Goal: Task Accomplishment & Management: Complete application form

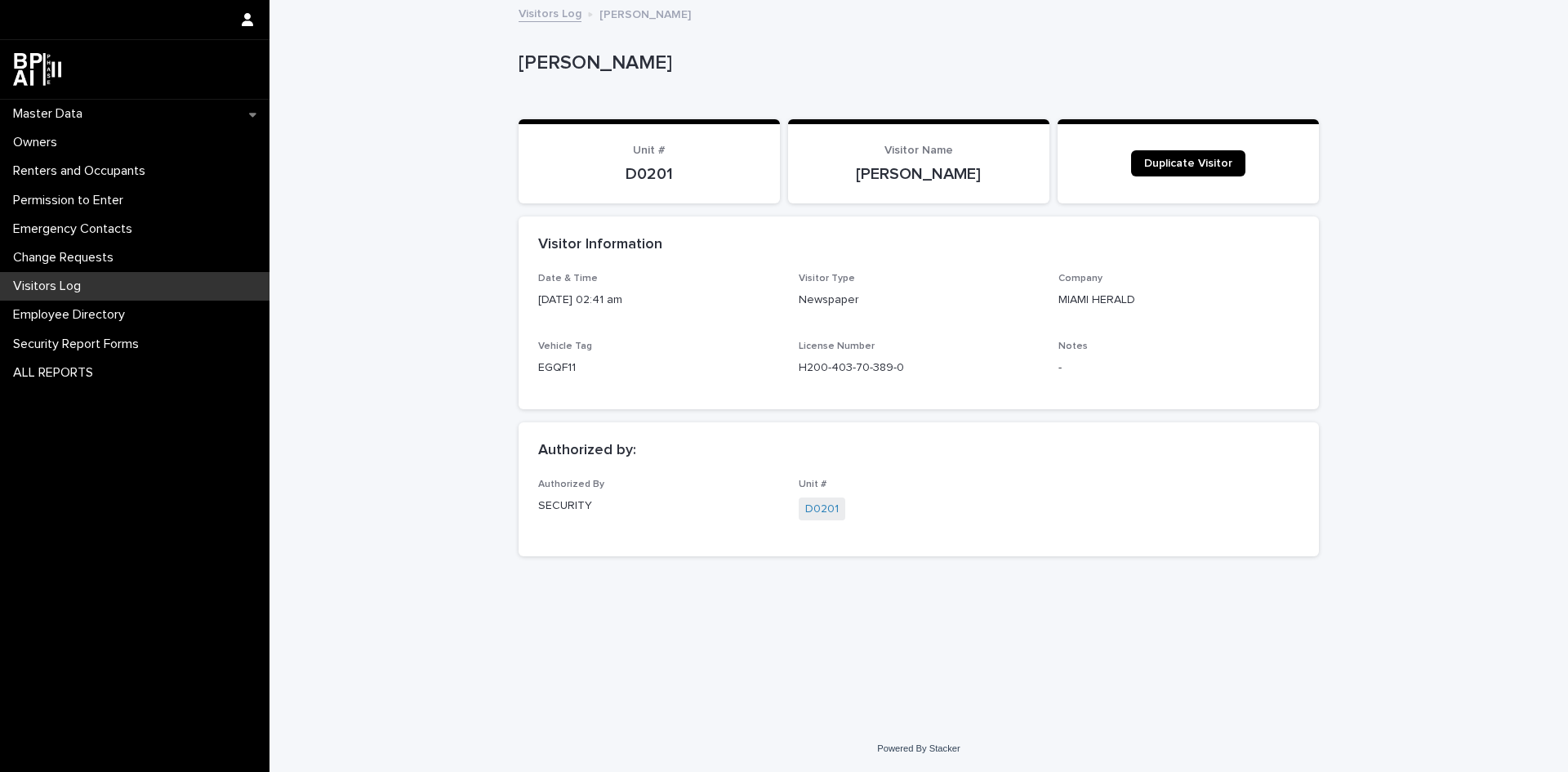
click at [59, 275] on div "Visitors Log" at bounding box center [134, 286] width 270 height 28
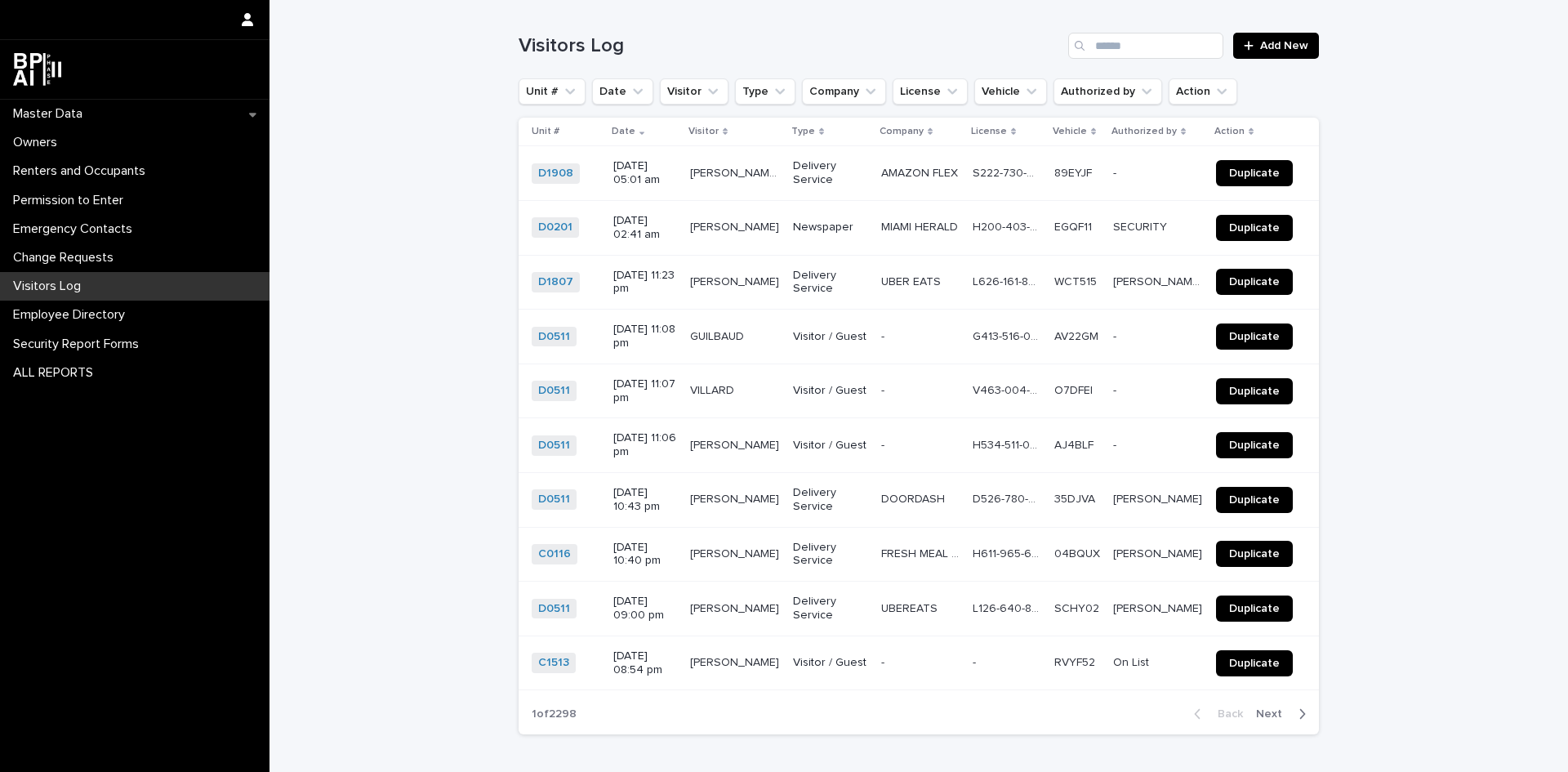
click at [1096, 9] on div "Visitors Log Add New" at bounding box center [919, 39] width 800 height 79
click at [48, 273] on div "Visitors Log" at bounding box center [134, 286] width 270 height 28
click at [66, 291] on p "Visitors Log" at bounding box center [50, 286] width 88 height 16
click at [94, 283] on div "Visitors Log" at bounding box center [134, 286] width 270 height 28
click at [1144, 48] on input "Search" at bounding box center [1146, 46] width 155 height 26
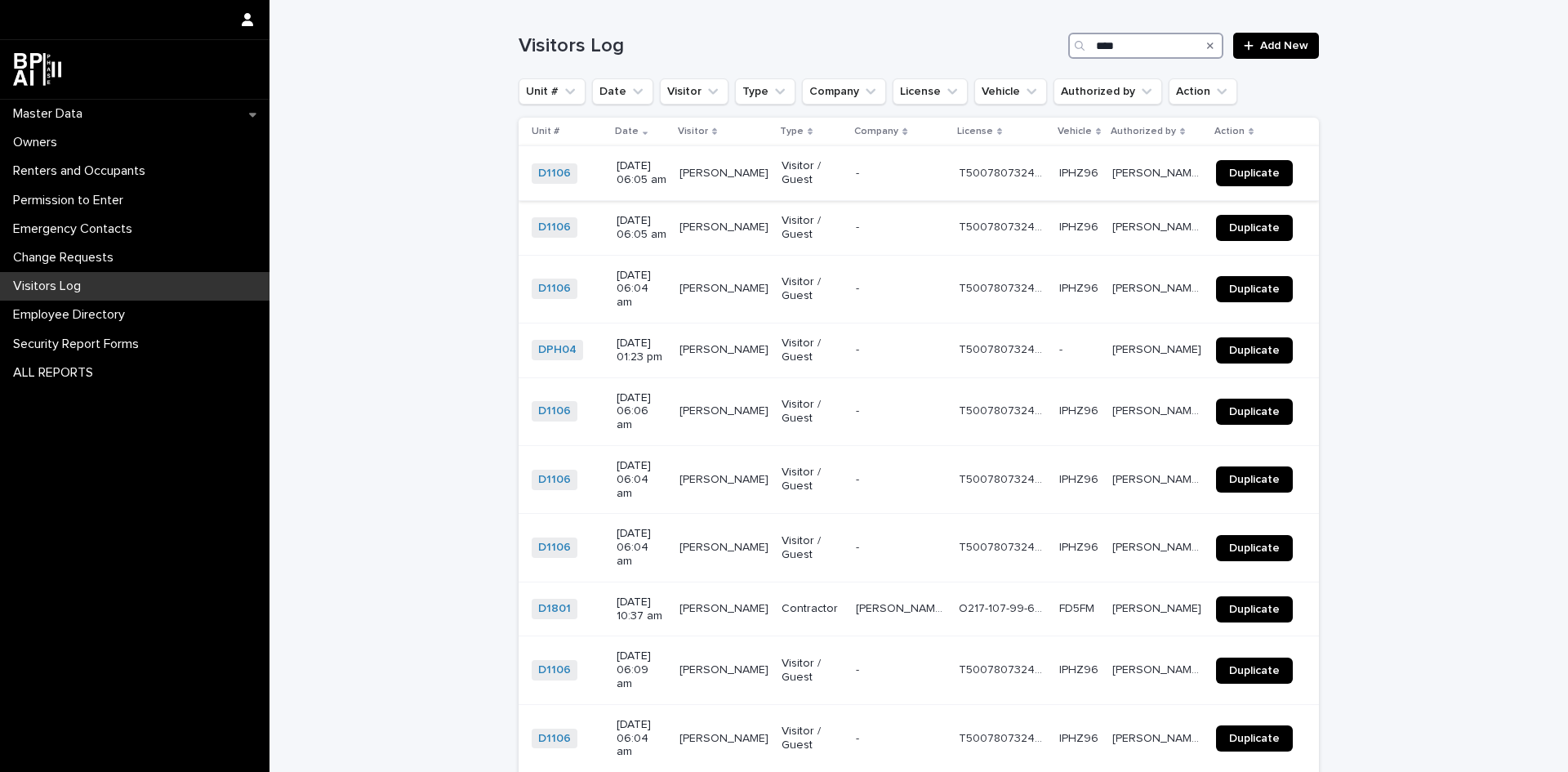
type input "****"
click at [1242, 167] on span "Duplicate" at bounding box center [1254, 173] width 50 height 12
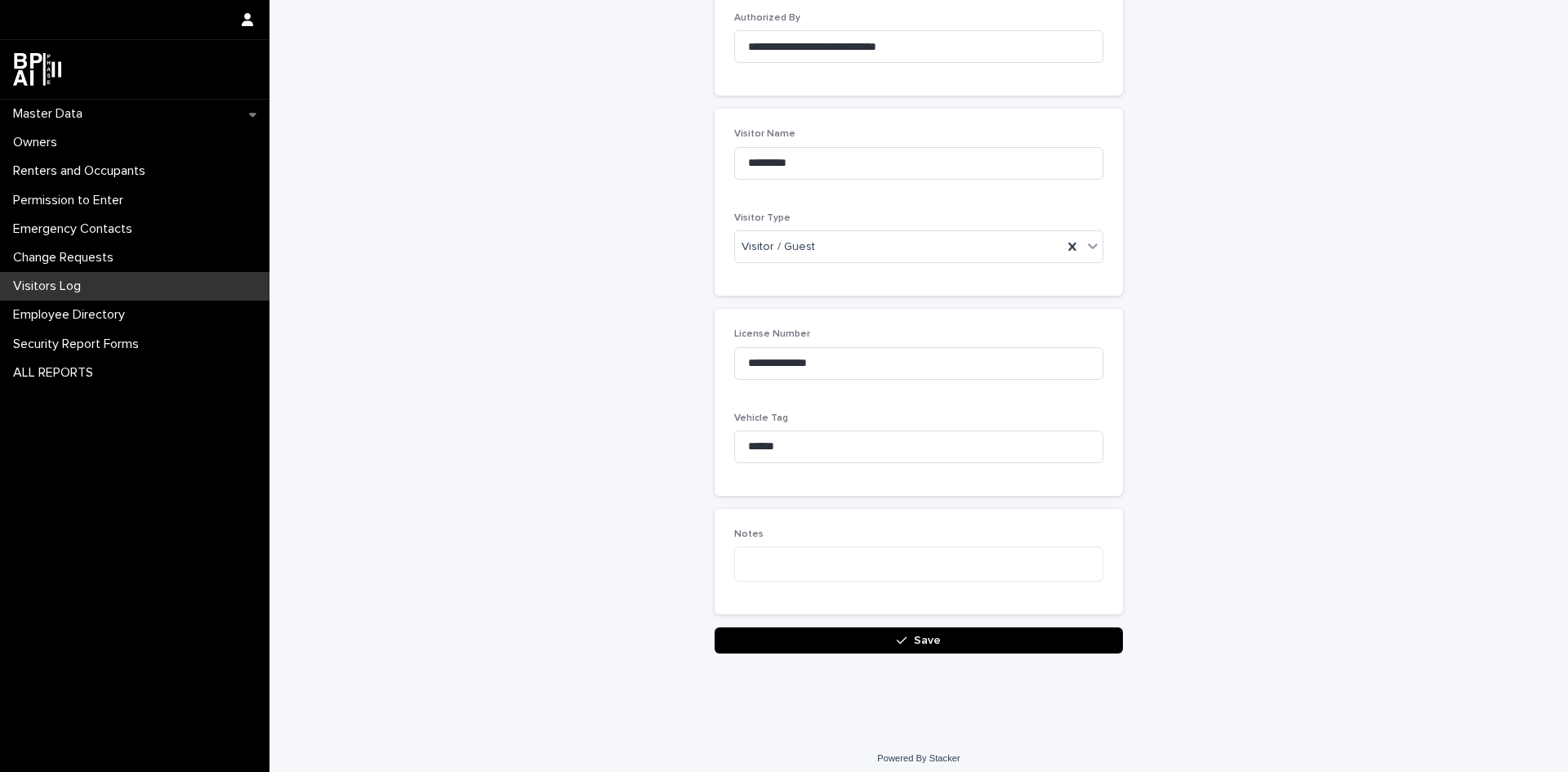
scroll to position [195, 0]
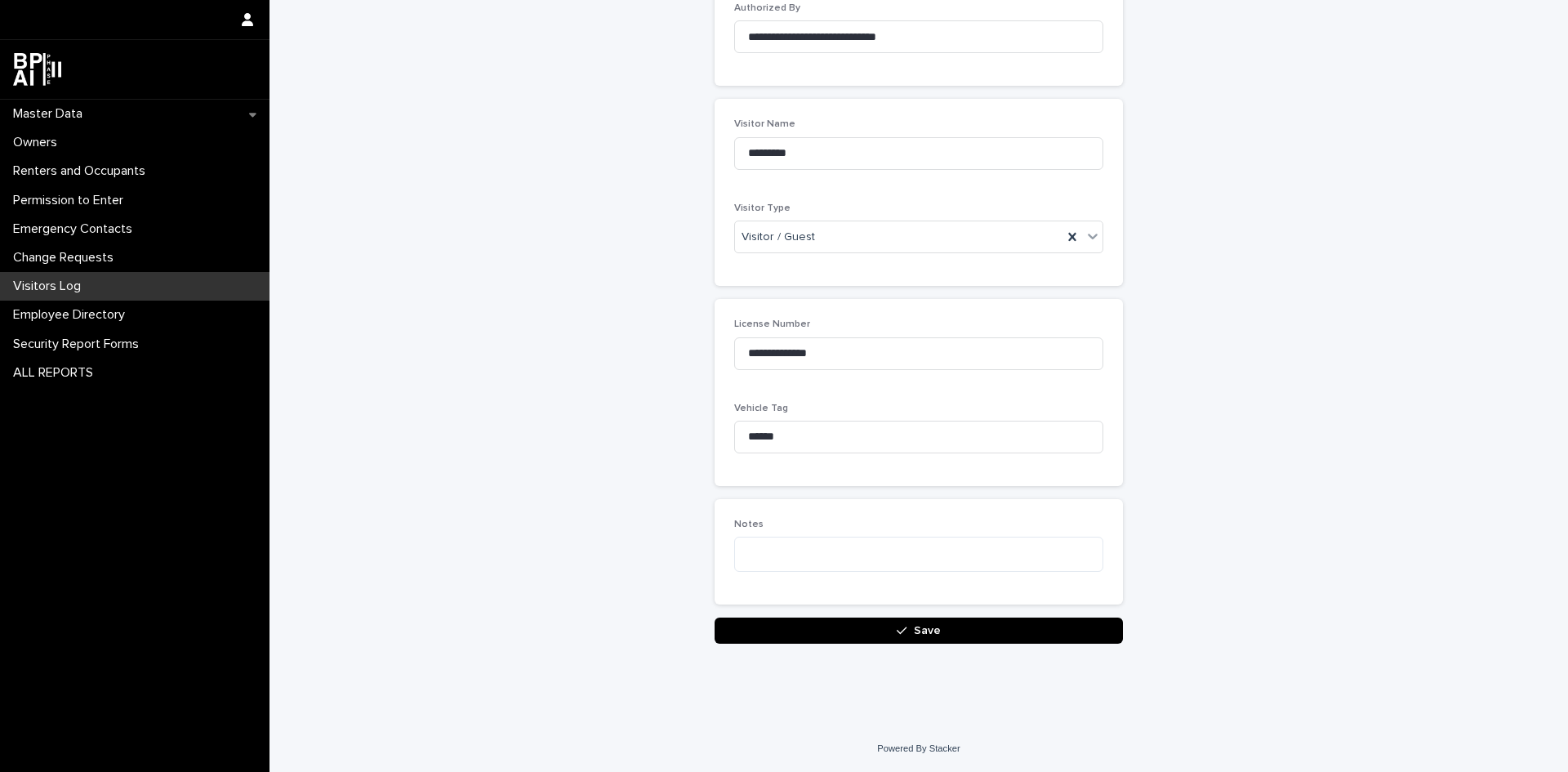
click at [969, 631] on button "Save" at bounding box center [918, 630] width 408 height 26
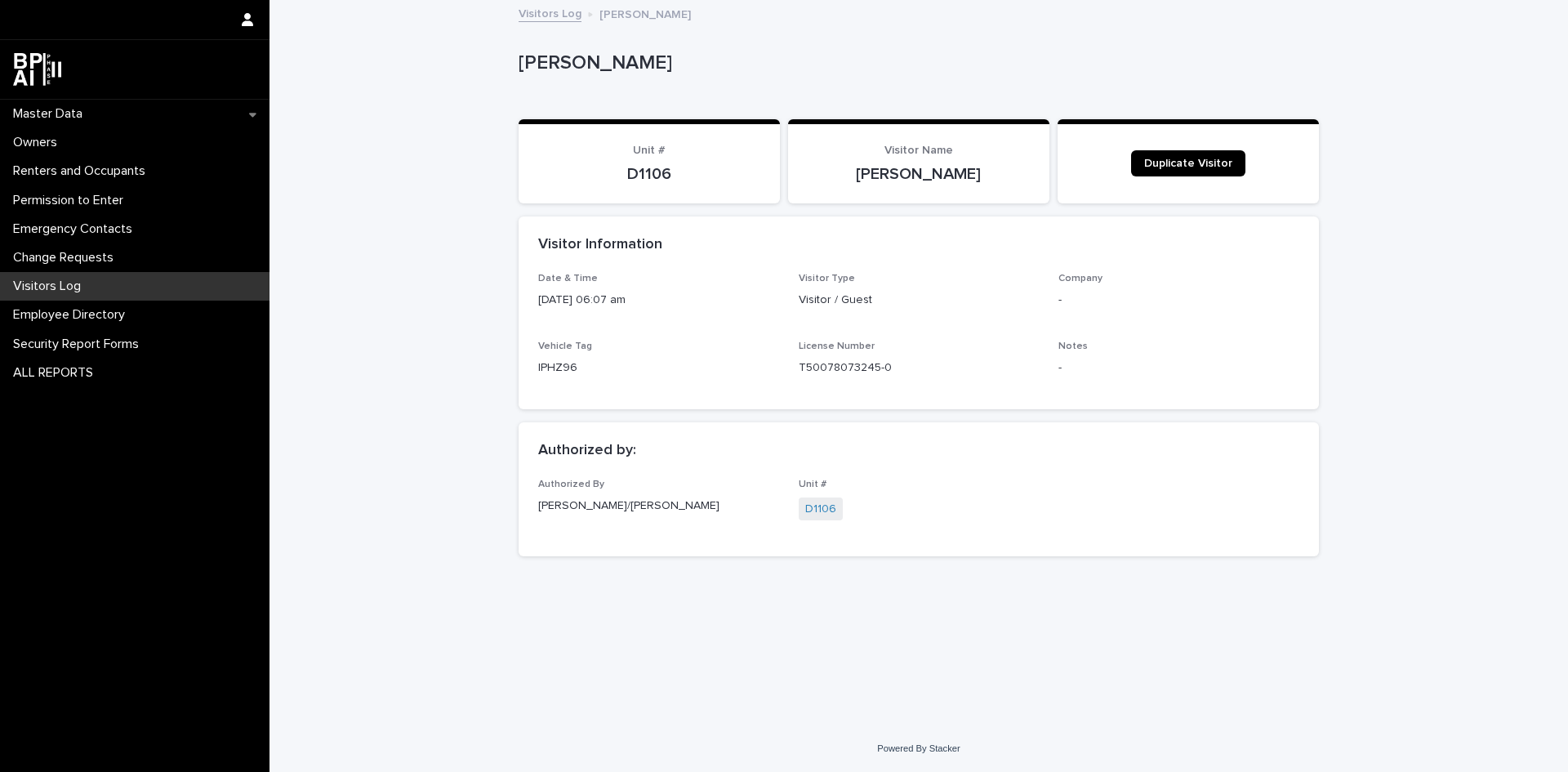
click at [60, 284] on p "Visitors Log" at bounding box center [50, 286] width 88 height 16
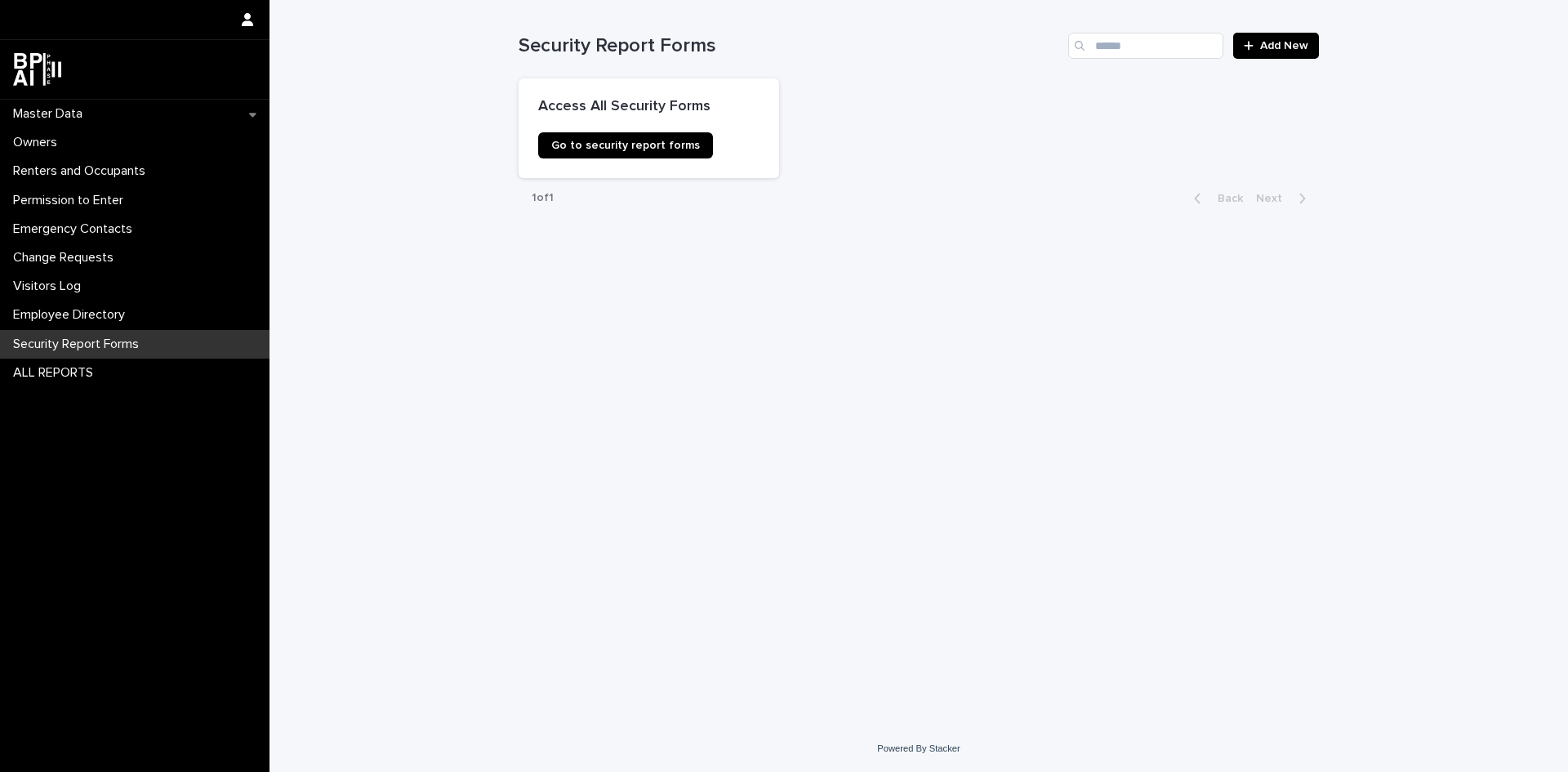
click at [89, 98] on div at bounding box center [134, 69] width 270 height 58
click at [129, 115] on div "Master Data" at bounding box center [134, 113] width 270 height 28
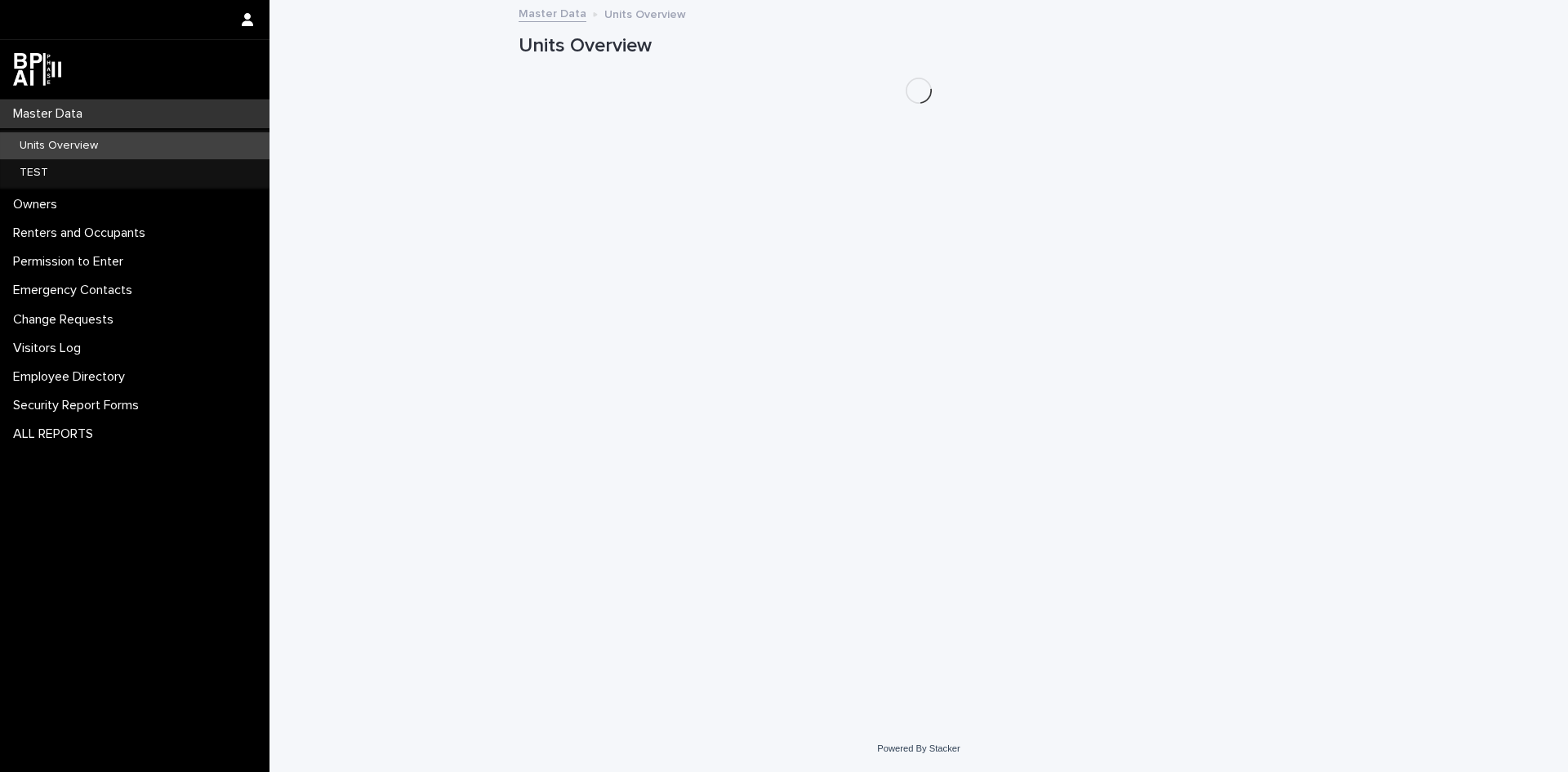
click at [129, 115] on div "Master Data" at bounding box center [134, 113] width 270 height 28
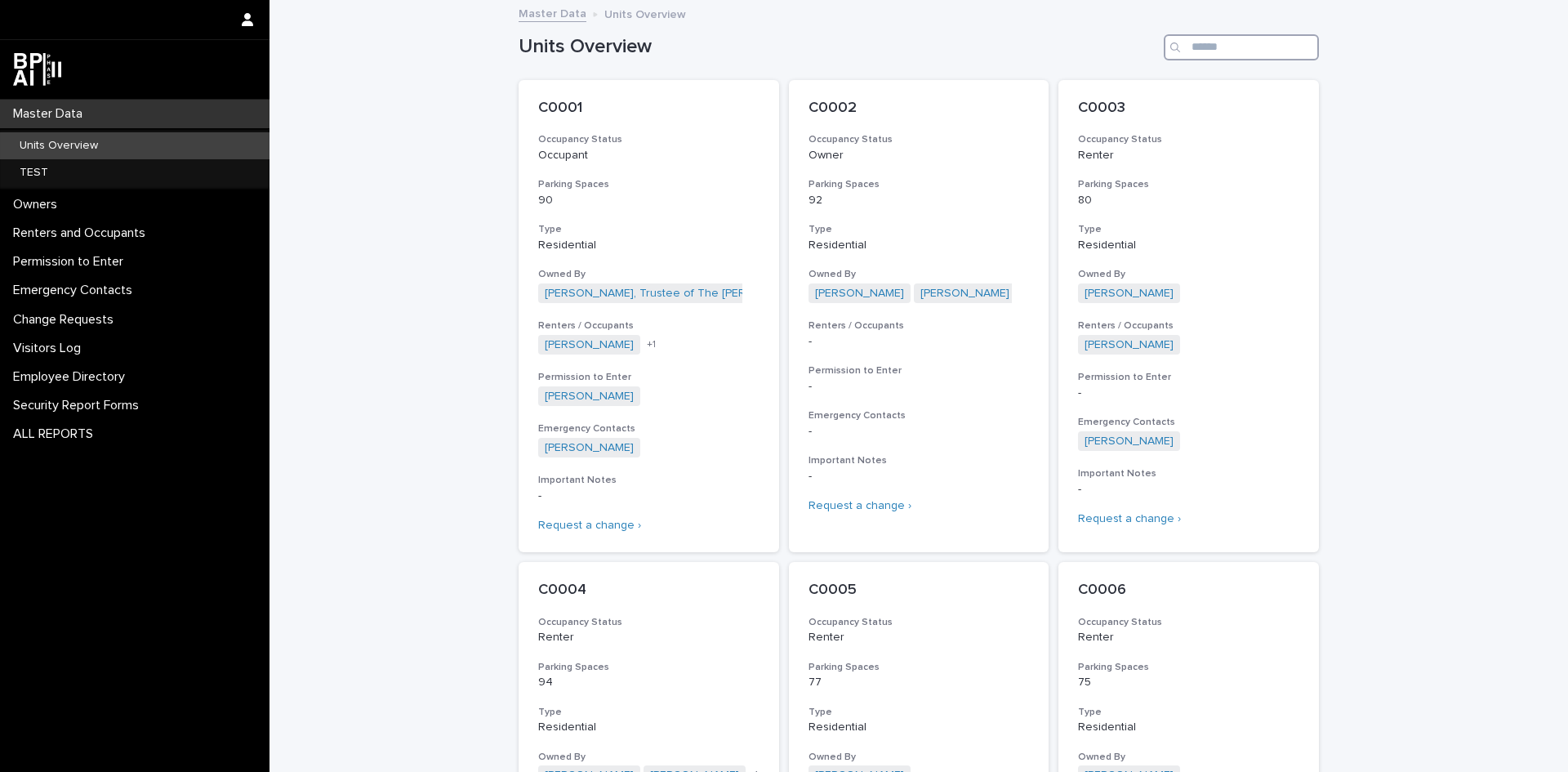
click at [1222, 37] on input "Search" at bounding box center [1242, 48] width 155 height 26
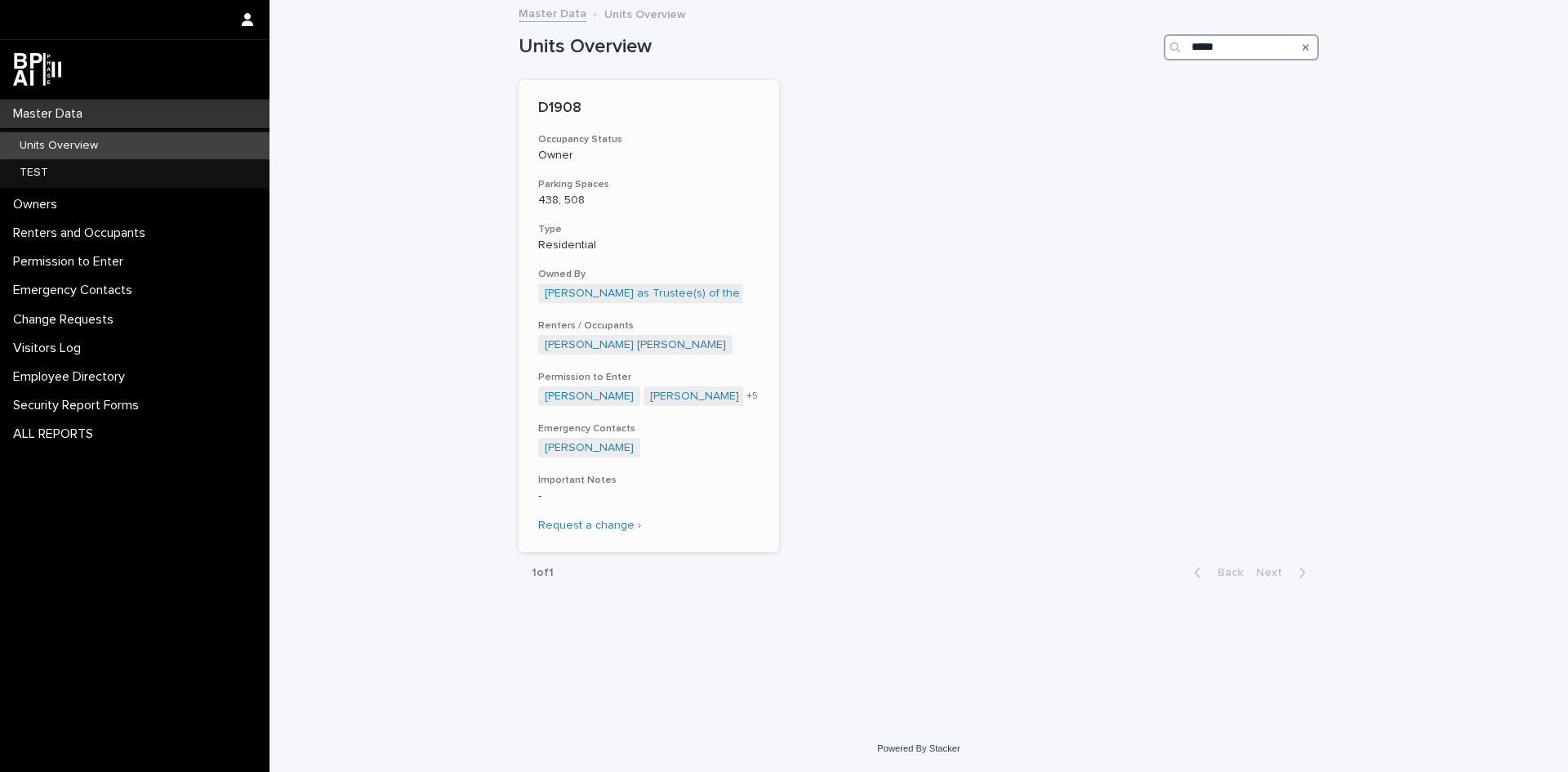
type input "*****"
click at [683, 135] on h3 "Occupancy Status" at bounding box center [649, 140] width 221 height 13
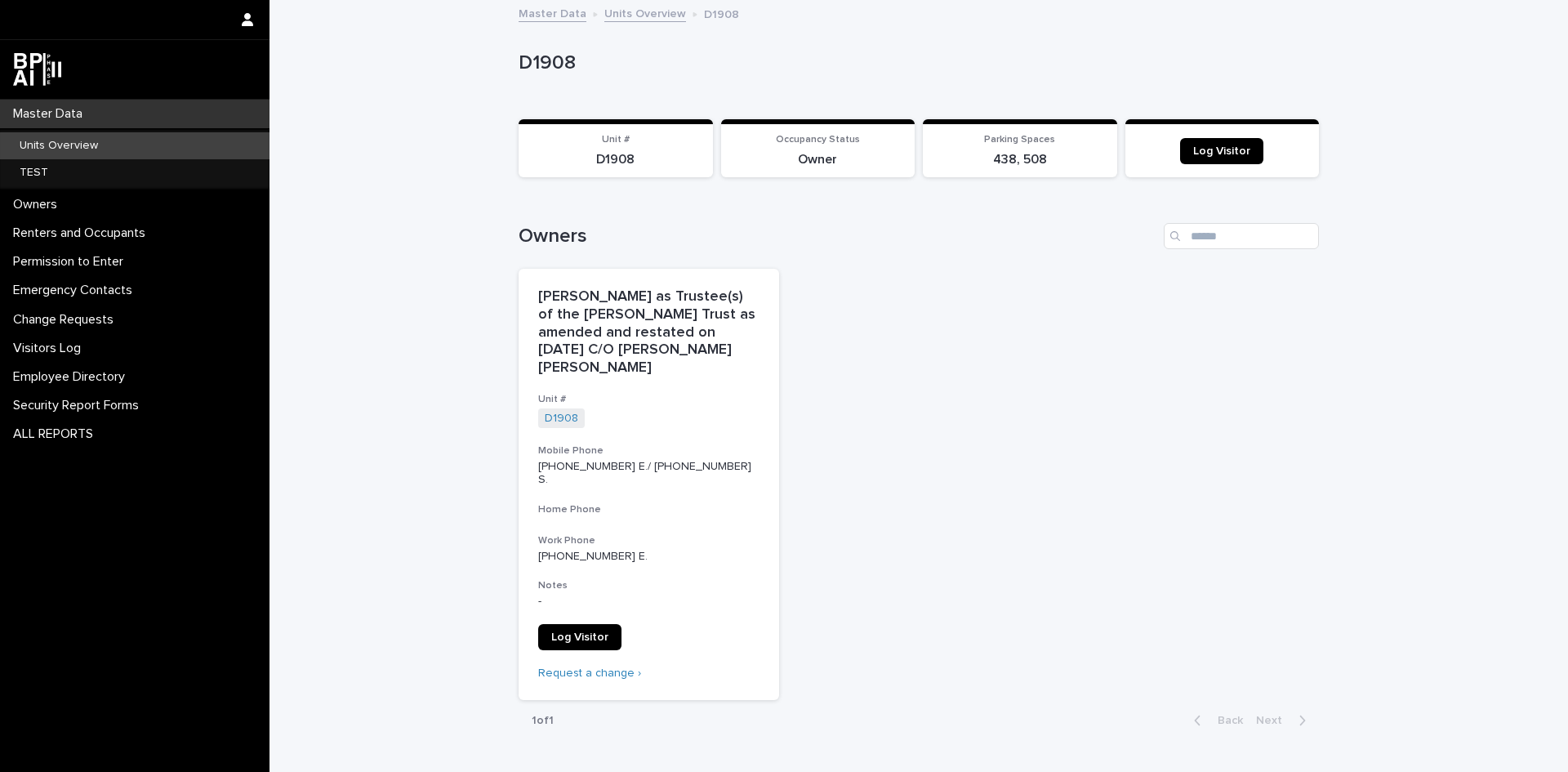
click at [1218, 143] on link "Log Visitor" at bounding box center [1222, 151] width 83 height 26
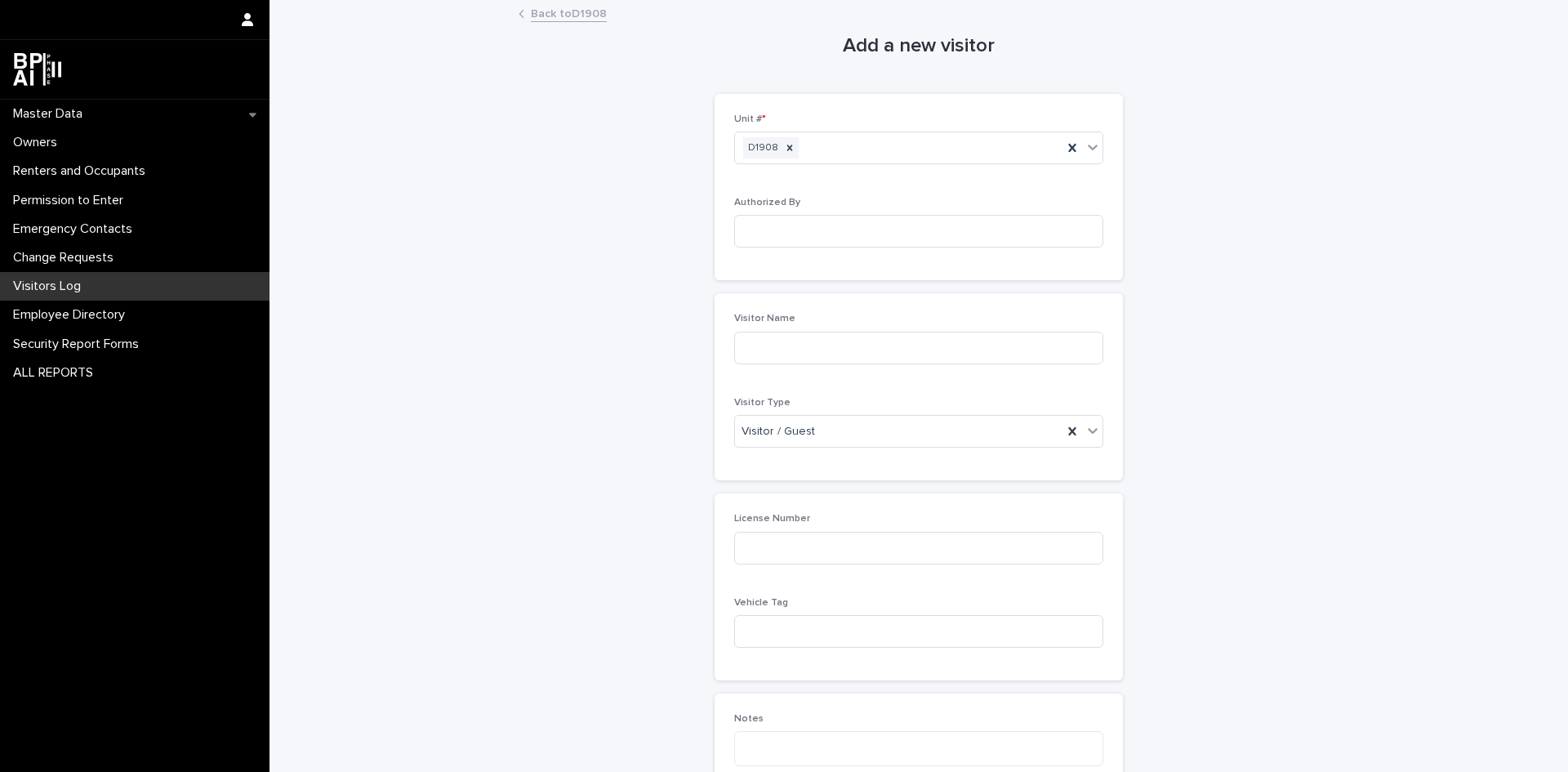
click at [1098, 428] on div "Visitor Name Visitor Type Visitor / Guest" at bounding box center [918, 386] width 408 height 187
click at [1098, 428] on div "Visitor Name Visitor Type Visitor / Guest" at bounding box center [918, 386] width 408 height 187
click at [1097, 428] on div "Visitor / Guest" at bounding box center [919, 431] width 369 height 33
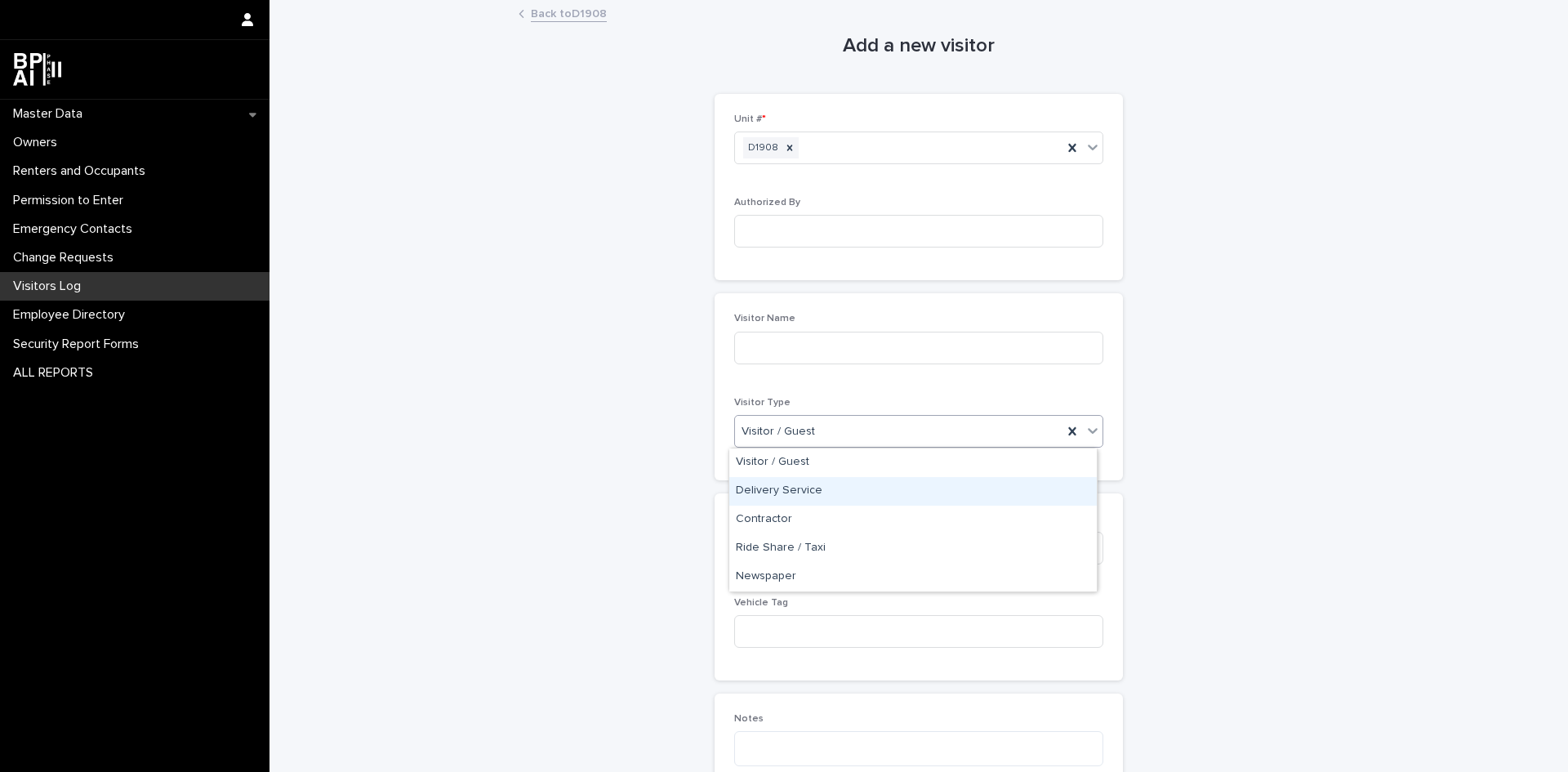
click at [935, 491] on div "Delivery Service" at bounding box center [913, 491] width 367 height 28
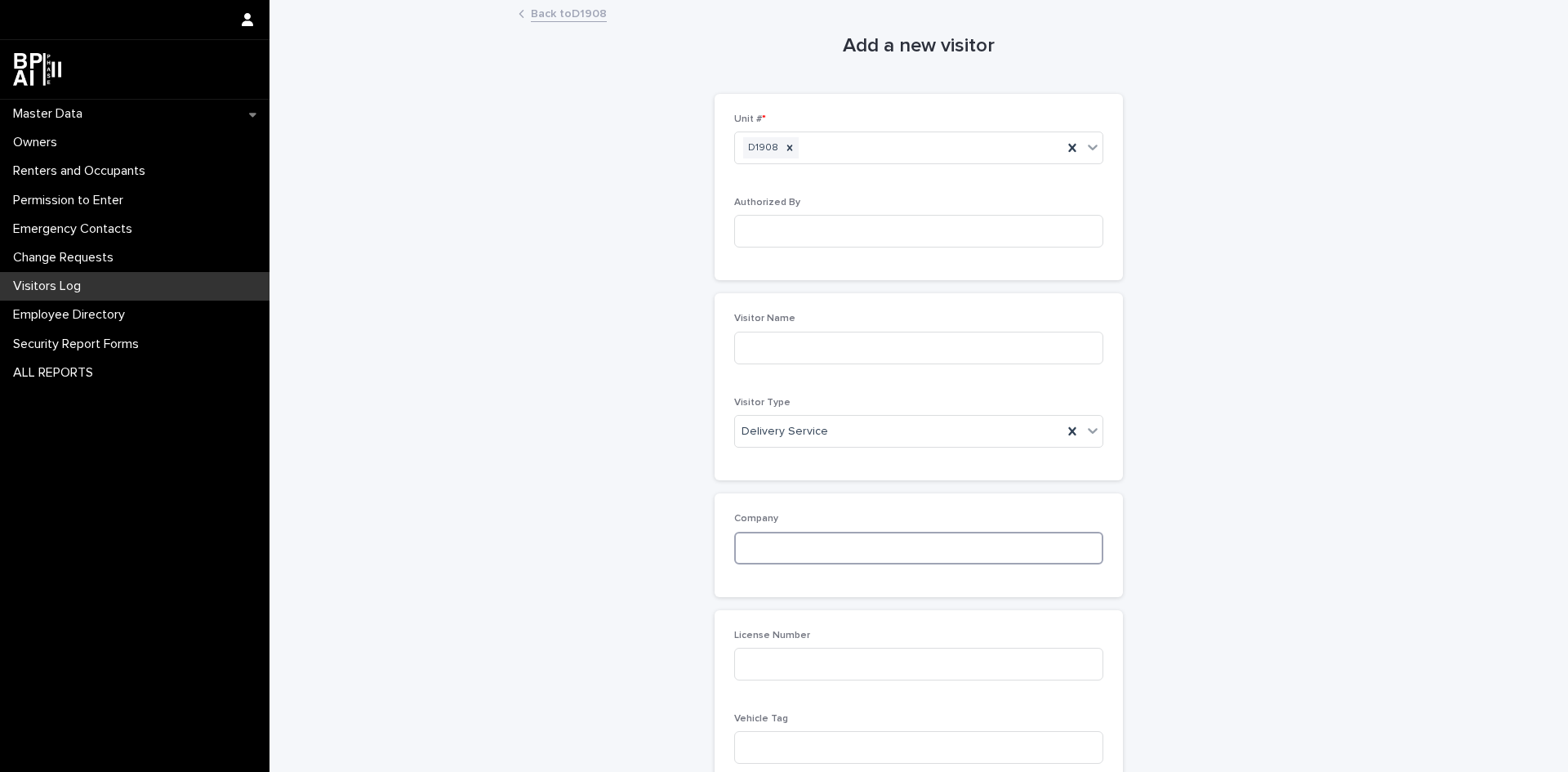
click at [858, 547] on input at bounding box center [919, 548] width 369 height 33
type input "**********"
click at [851, 349] on input at bounding box center [919, 348] width 369 height 33
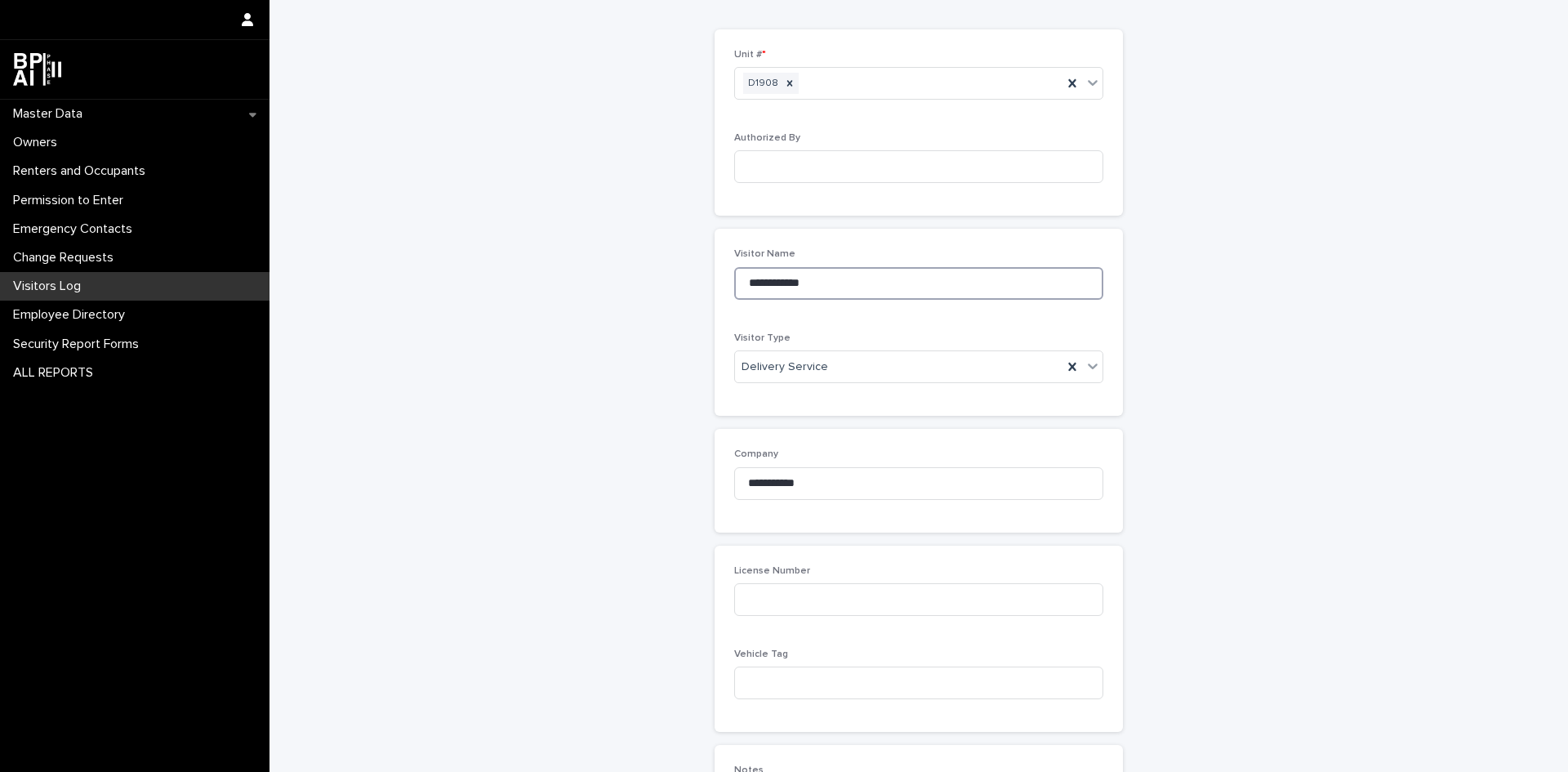
scroll to position [164, 0]
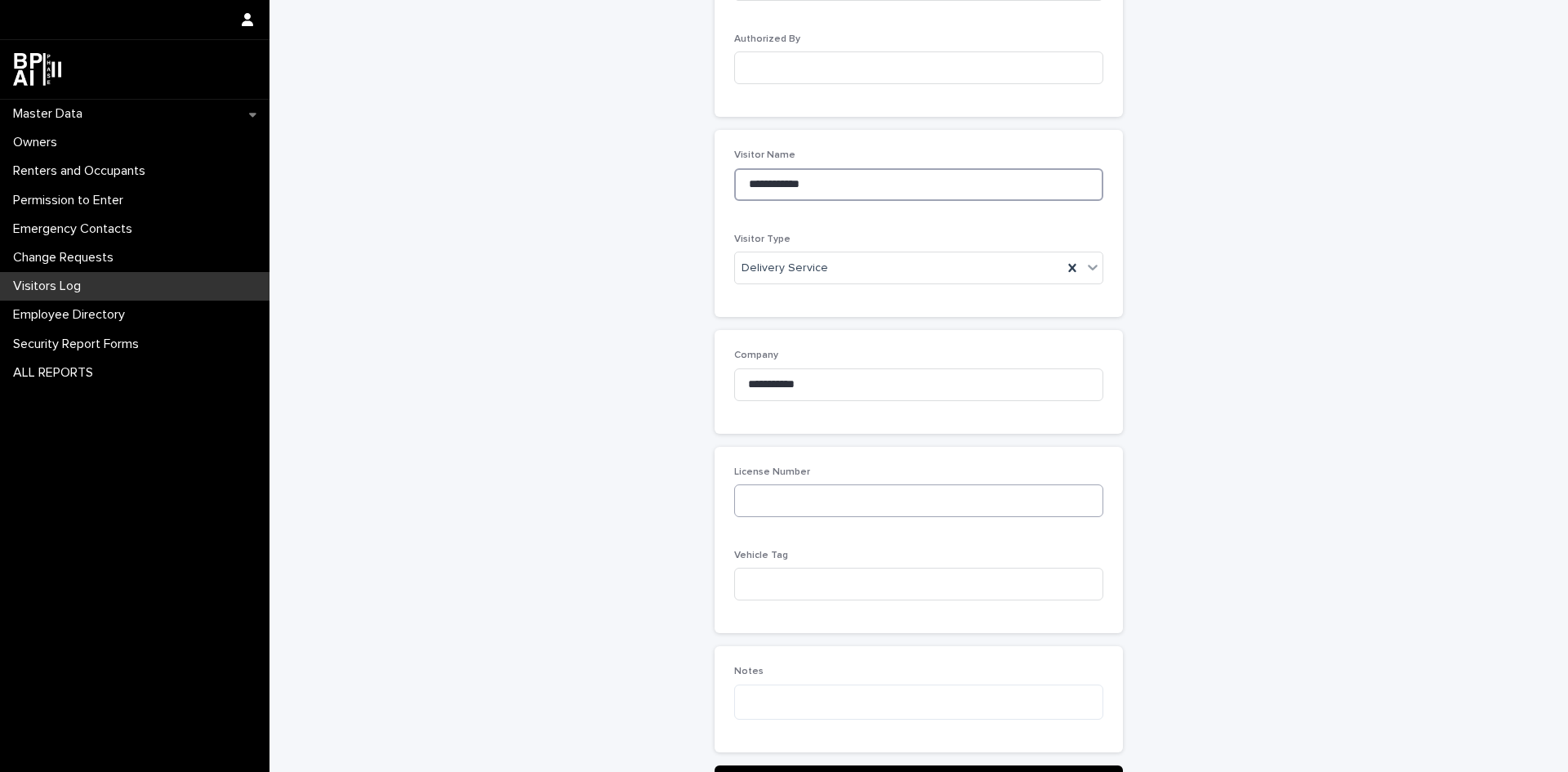
type input "**********"
click at [825, 502] on input at bounding box center [919, 501] width 369 height 33
type input "**********"
click at [856, 587] on input at bounding box center [919, 584] width 369 height 33
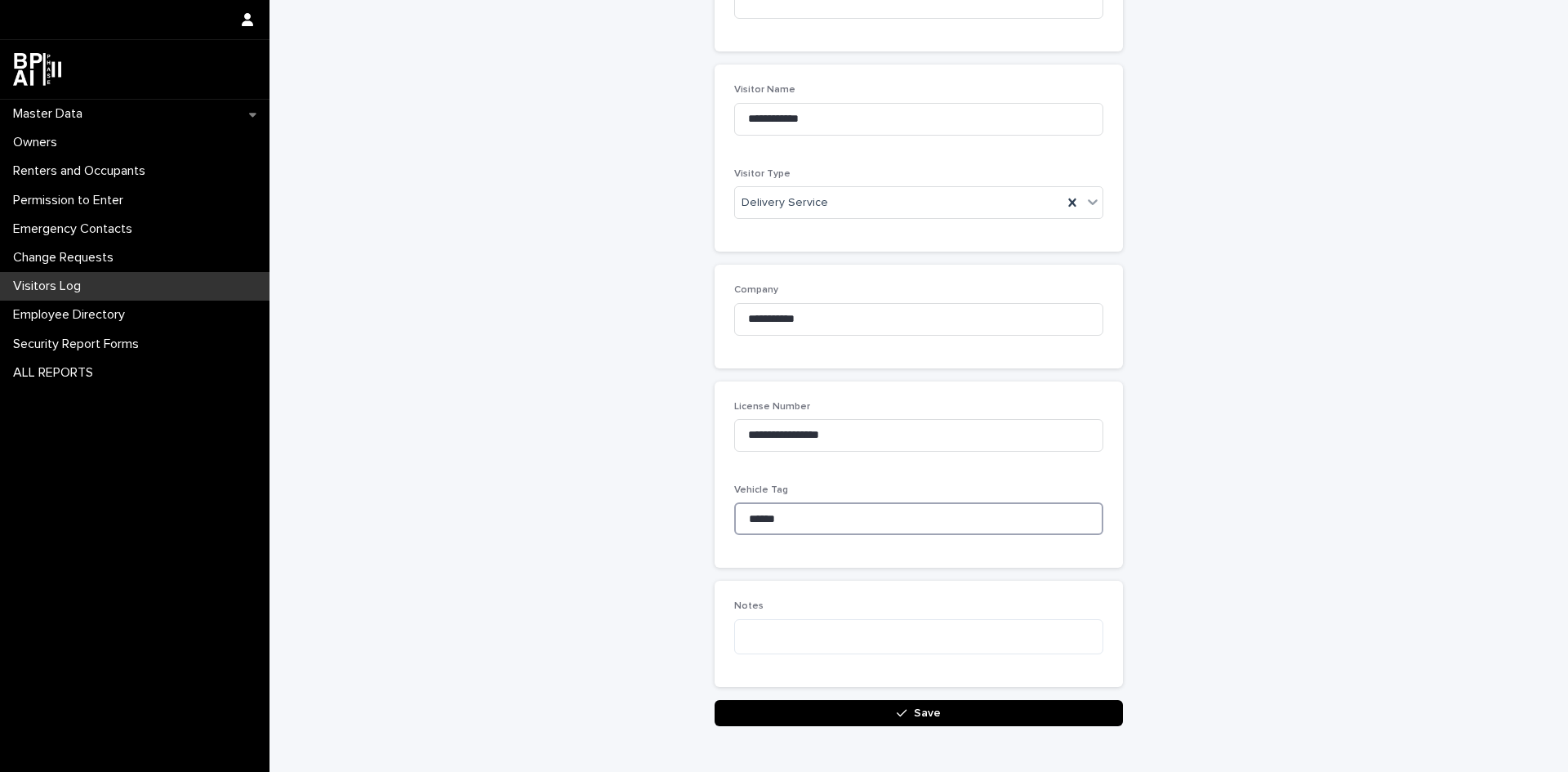
scroll to position [312, 0]
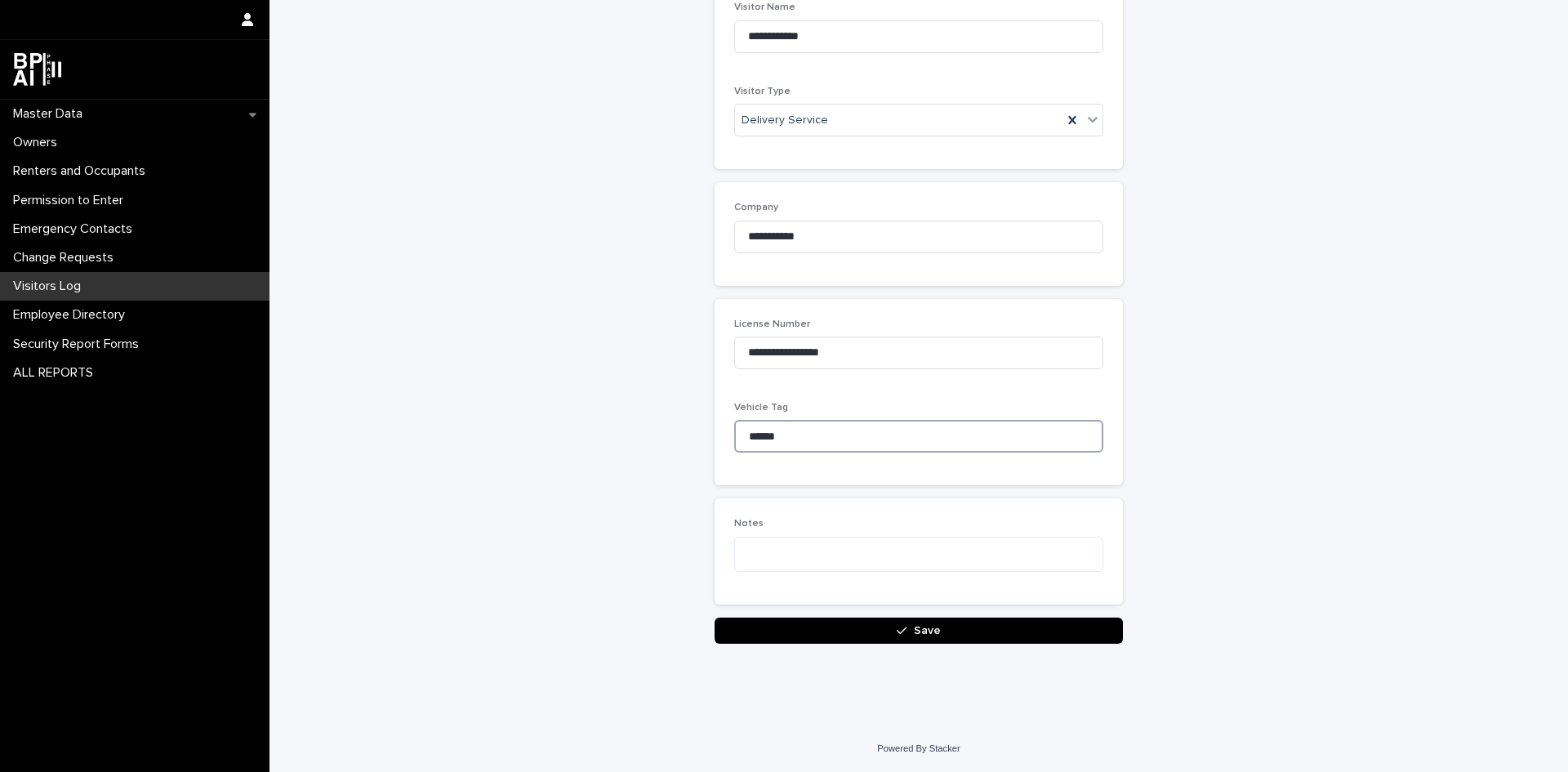
type input "******"
click at [1040, 628] on button "Save" at bounding box center [918, 630] width 408 height 26
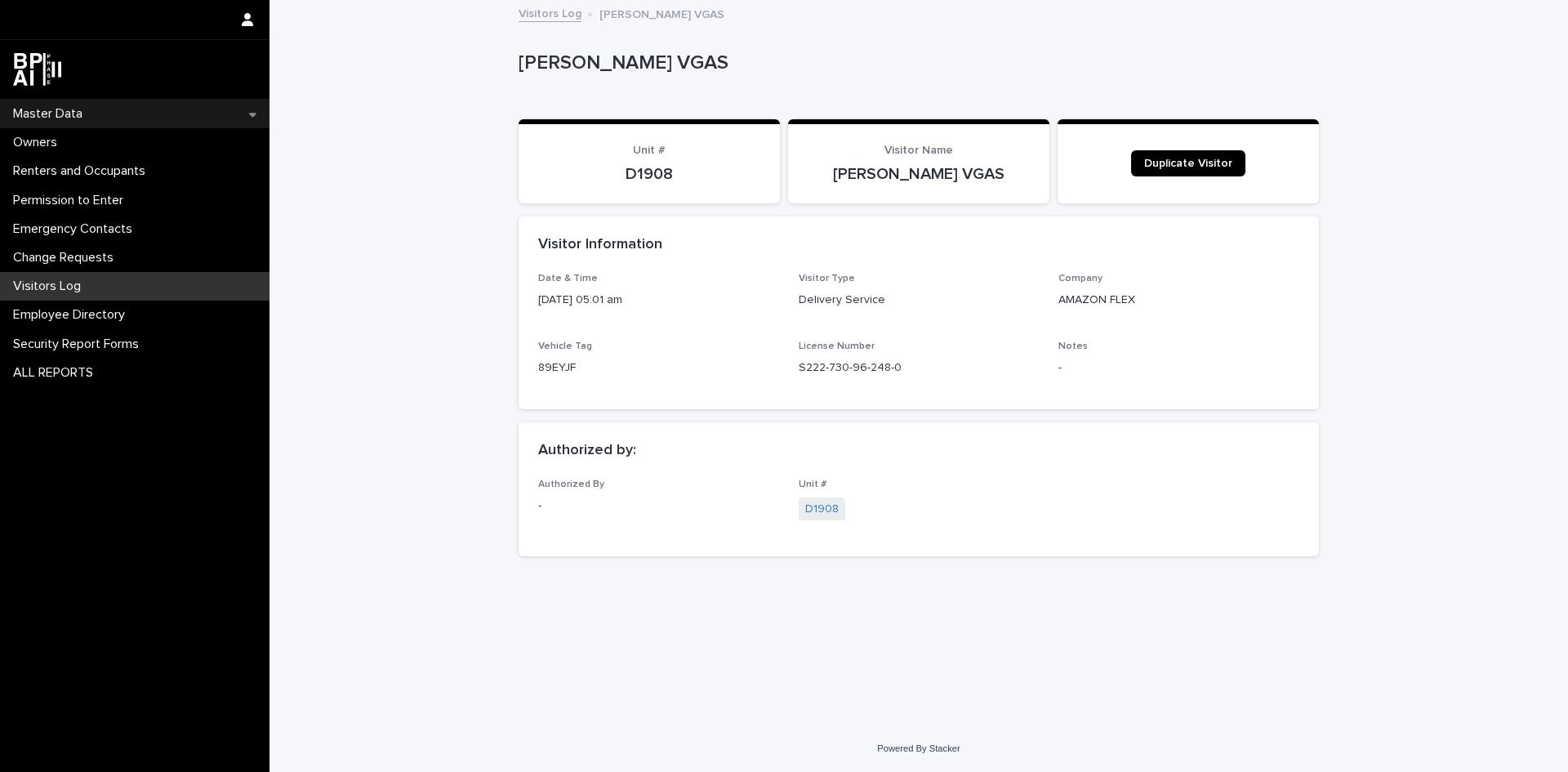
click at [148, 116] on div "Master Data" at bounding box center [134, 113] width 270 height 28
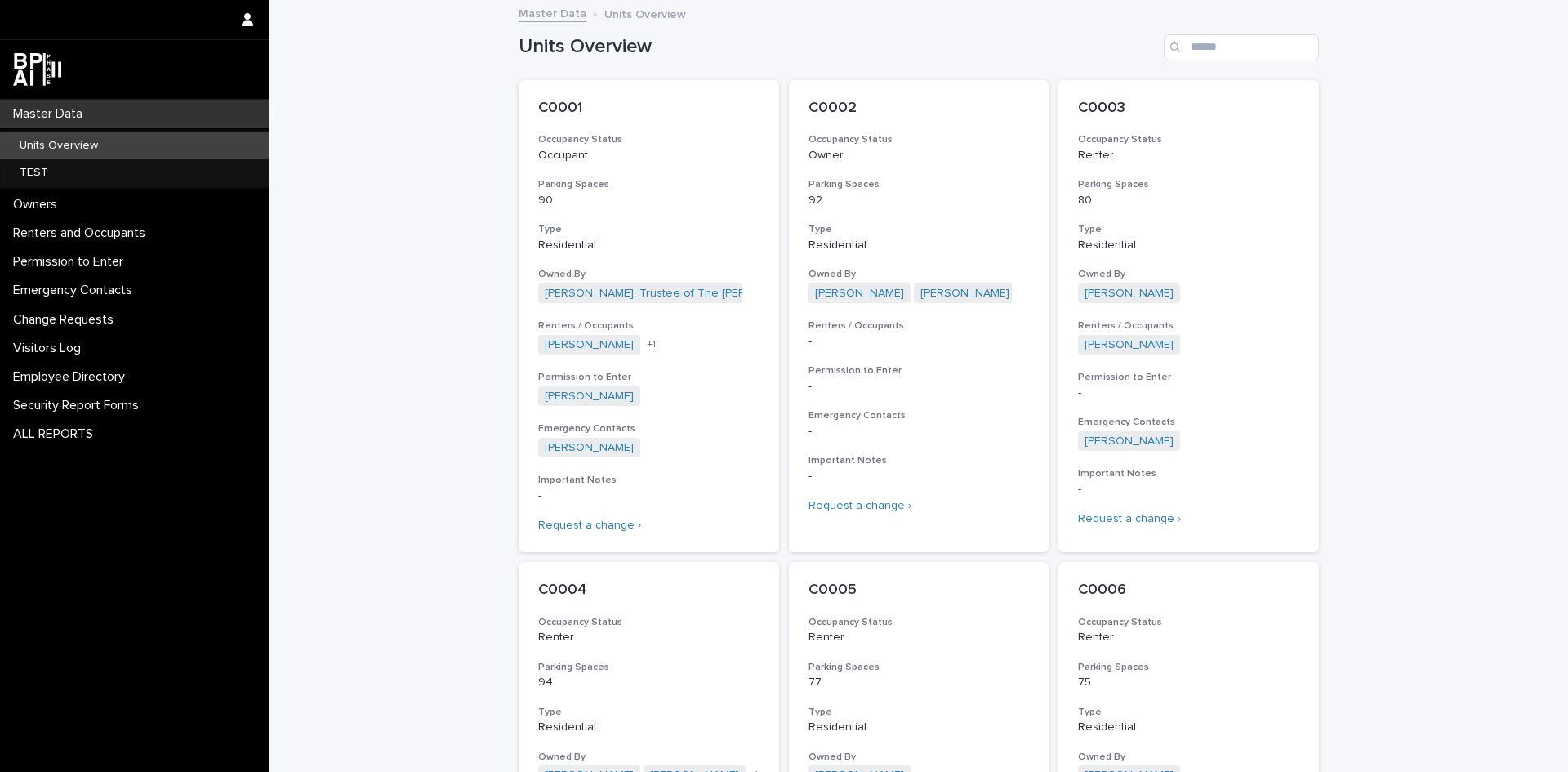
click at [164, 107] on div "Master Data" at bounding box center [134, 113] width 270 height 28
